Goal: Navigation & Orientation: Find specific page/section

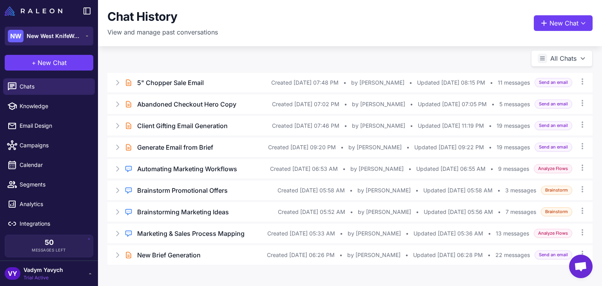
click at [64, 38] on span "New West KnifeWorks" at bounding box center [54, 36] width 55 height 9
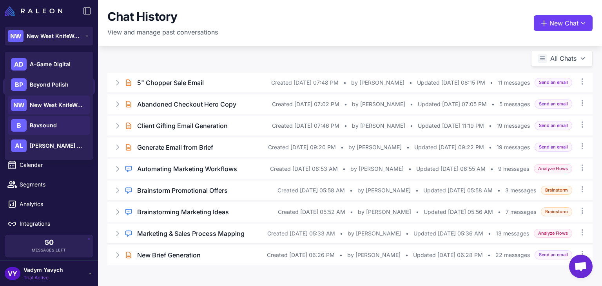
click at [41, 129] on span "Bavsound" at bounding box center [43, 125] width 27 height 9
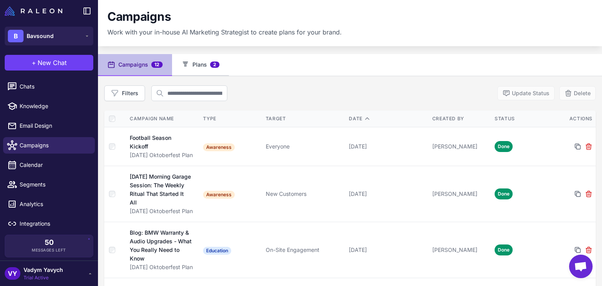
click at [199, 69] on button "Plans 2" at bounding box center [200, 65] width 57 height 22
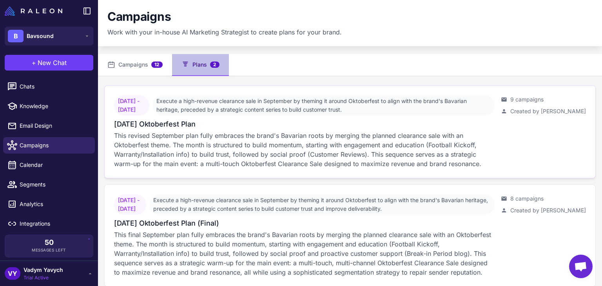
scroll to position [13, 0]
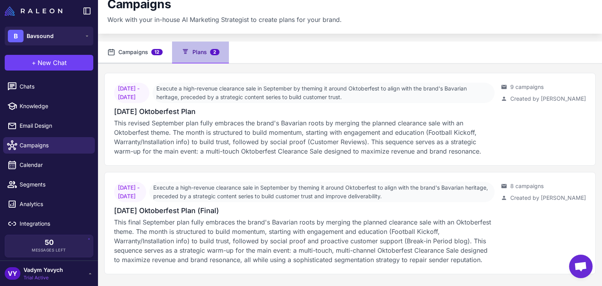
click at [154, 61] on button "Campaigns 12" at bounding box center [135, 53] width 74 height 22
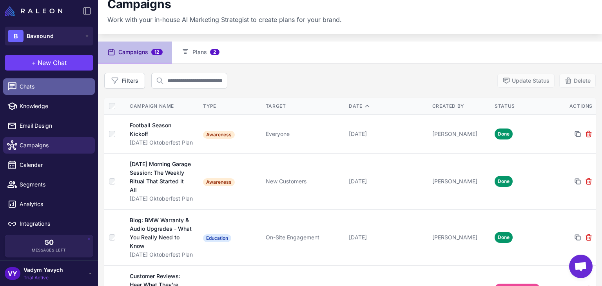
click at [41, 87] on span "Chats" at bounding box center [54, 86] width 69 height 9
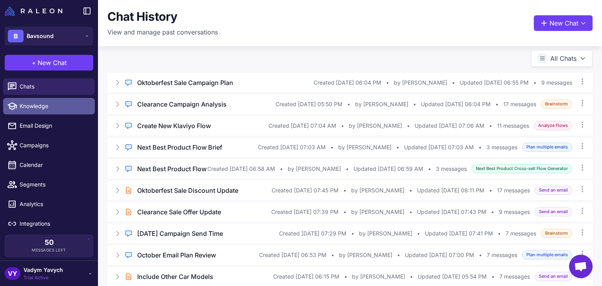
click at [56, 104] on span "Knowledge" at bounding box center [54, 106] width 69 height 9
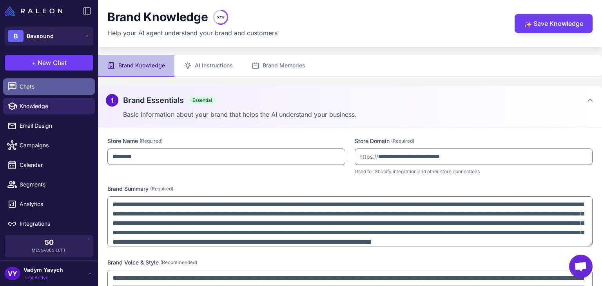
click at [58, 84] on span "Chats" at bounding box center [54, 86] width 69 height 9
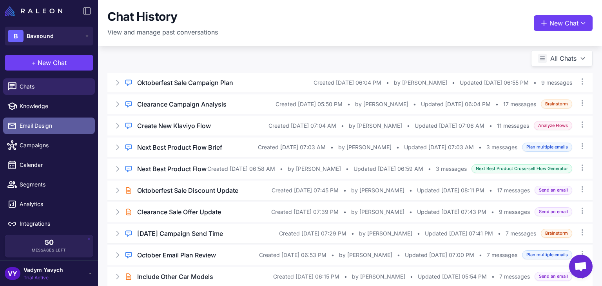
click at [47, 128] on span "Email Design" at bounding box center [54, 126] width 69 height 9
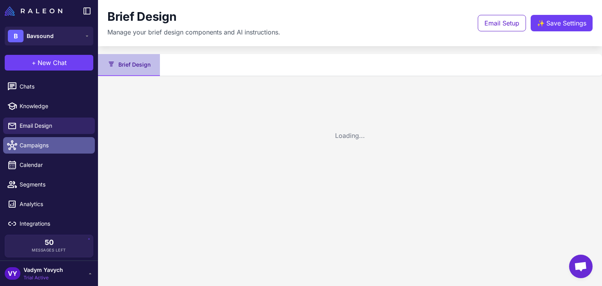
click at [43, 151] on link "Campaigns" at bounding box center [49, 145] width 92 height 16
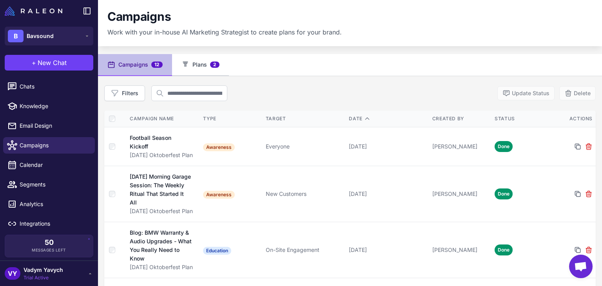
click at [196, 58] on button "Plans 2" at bounding box center [200, 65] width 57 height 22
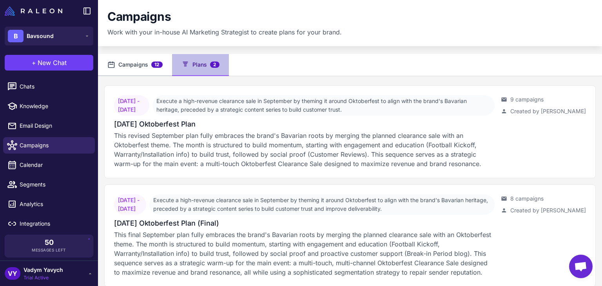
click at [142, 70] on button "Campaigns 12" at bounding box center [135, 65] width 74 height 22
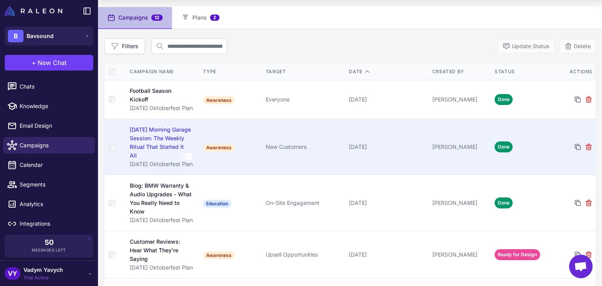
scroll to position [20, 0]
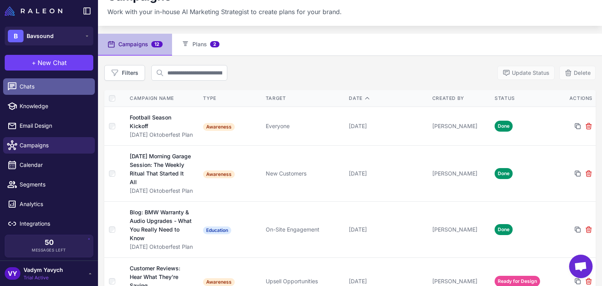
click at [47, 82] on link "Chats" at bounding box center [49, 86] width 92 height 16
